Goal: Information Seeking & Learning: Learn about a topic

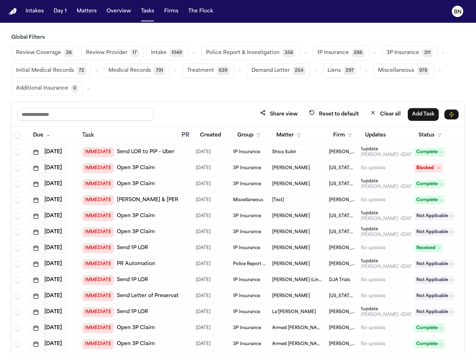
click at [143, 32] on main "Global Filters Review Coverage 26 Review Provider 17 Intake 1049 Police Report …" at bounding box center [238, 188] width 476 height 331
click at [90, 15] on button "Matters" at bounding box center [87, 11] width 26 height 13
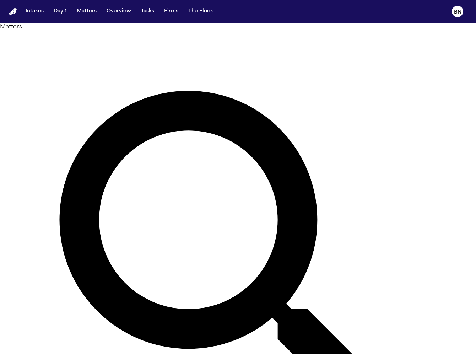
click at [105, 25] on div "Matters Overview Add Matter" at bounding box center [238, 273] width 476 height 501
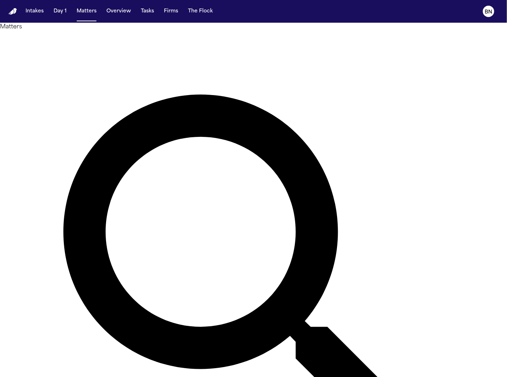
type input "*******"
click at [33, 12] on button "Intakes" at bounding box center [35, 11] width 24 height 13
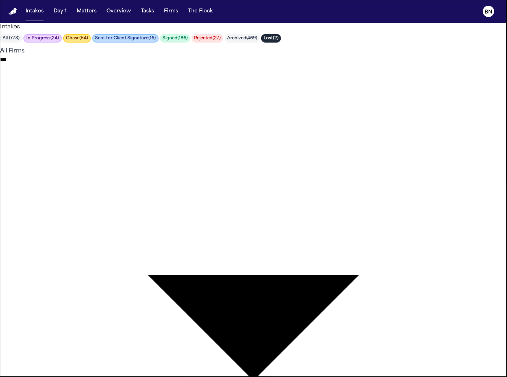
click at [213, 42] on body "**********" at bounding box center [253, 291] width 507 height 582
click at [170, 353] on div at bounding box center [253, 377] width 507 height 0
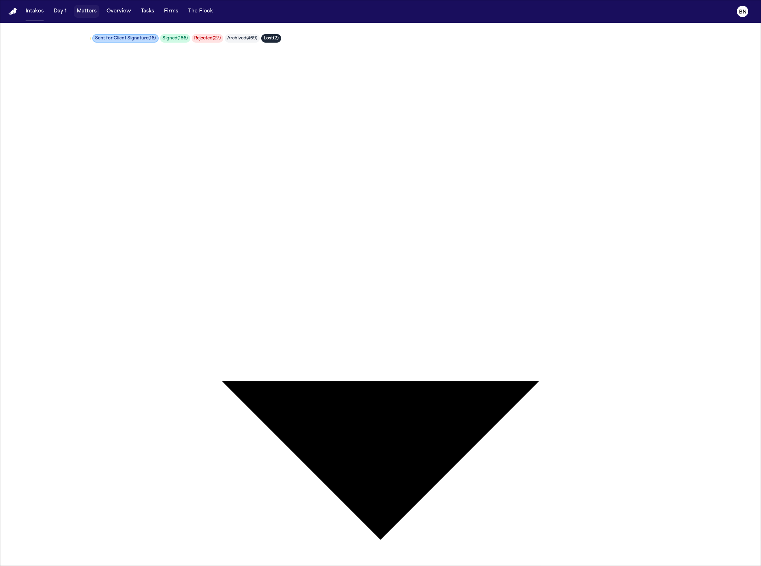
click at [82, 12] on button "Matters" at bounding box center [87, 11] width 26 height 13
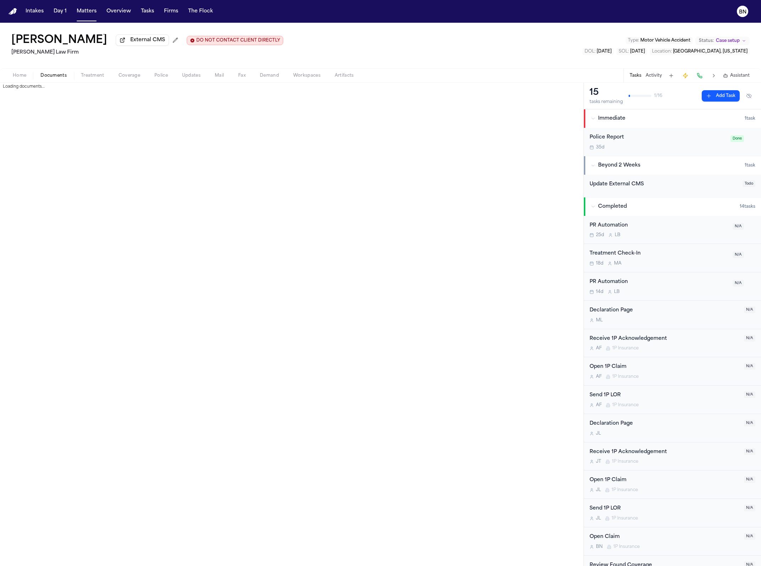
click at [47, 78] on span "Documents" at bounding box center [53, 76] width 26 height 6
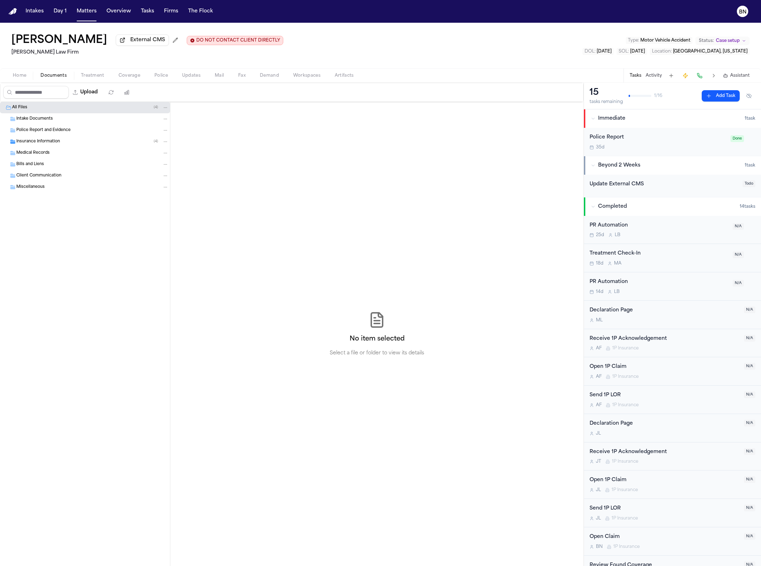
click at [67, 230] on div "All Files ( 4 ) Intake Documents Police Report and Evidence Insurance Informati…" at bounding box center [85, 334] width 170 height 464
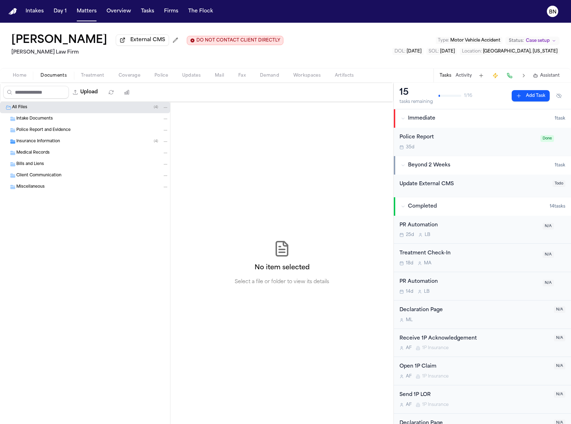
click at [83, 145] on div "Insurance Information ( 4 )" at bounding box center [92, 141] width 152 height 6
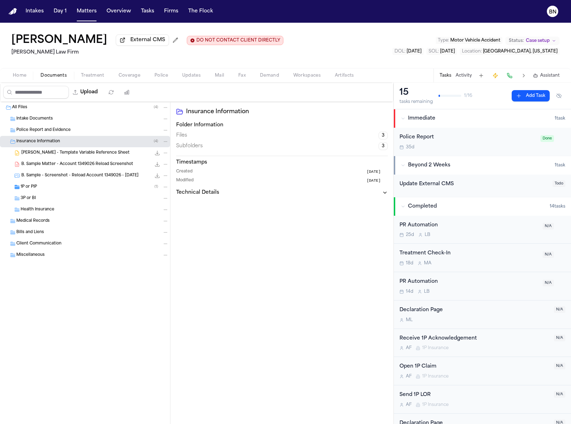
click at [121, 75] on span "Coverage" at bounding box center [130, 76] width 22 height 6
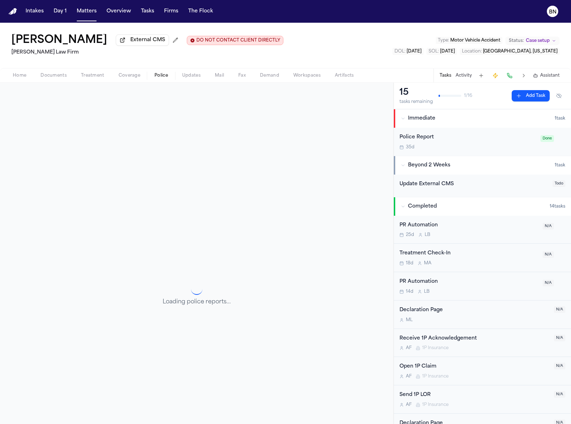
click at [160, 77] on span "Police" at bounding box center [160, 76] width 13 height 6
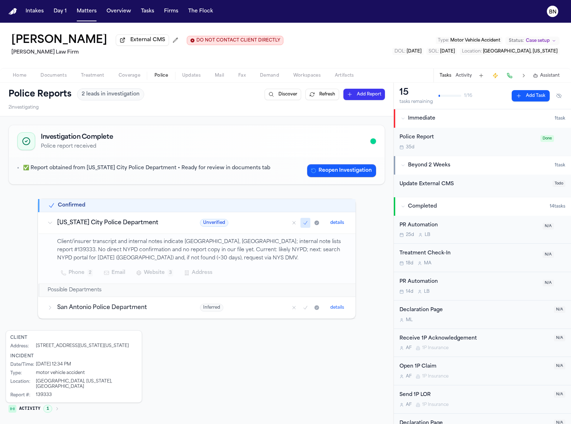
click at [190, 77] on span "Updates" at bounding box center [191, 76] width 18 height 6
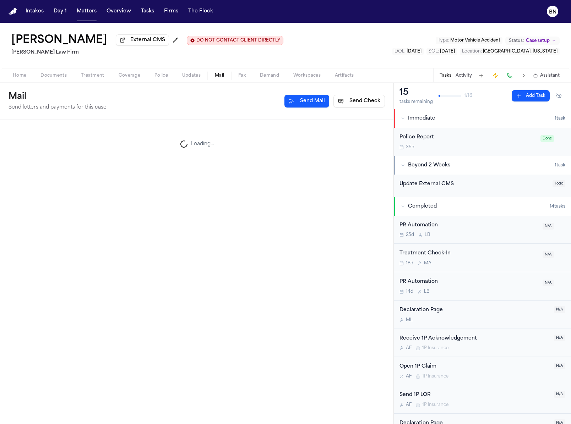
click at [219, 78] on span "Mail" at bounding box center [219, 76] width 9 height 6
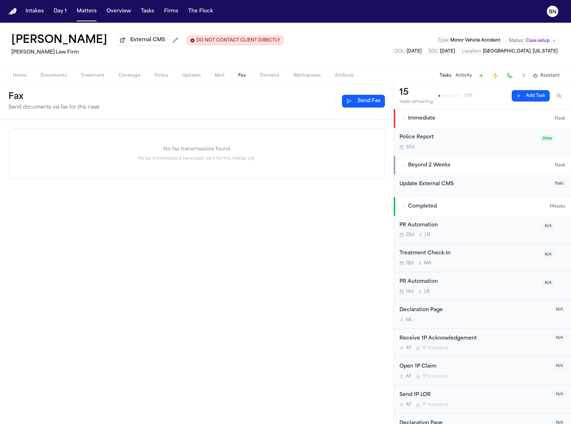
click at [242, 77] on span "Fax" at bounding box center [241, 76] width 7 height 6
